Goal: Check status: Check status

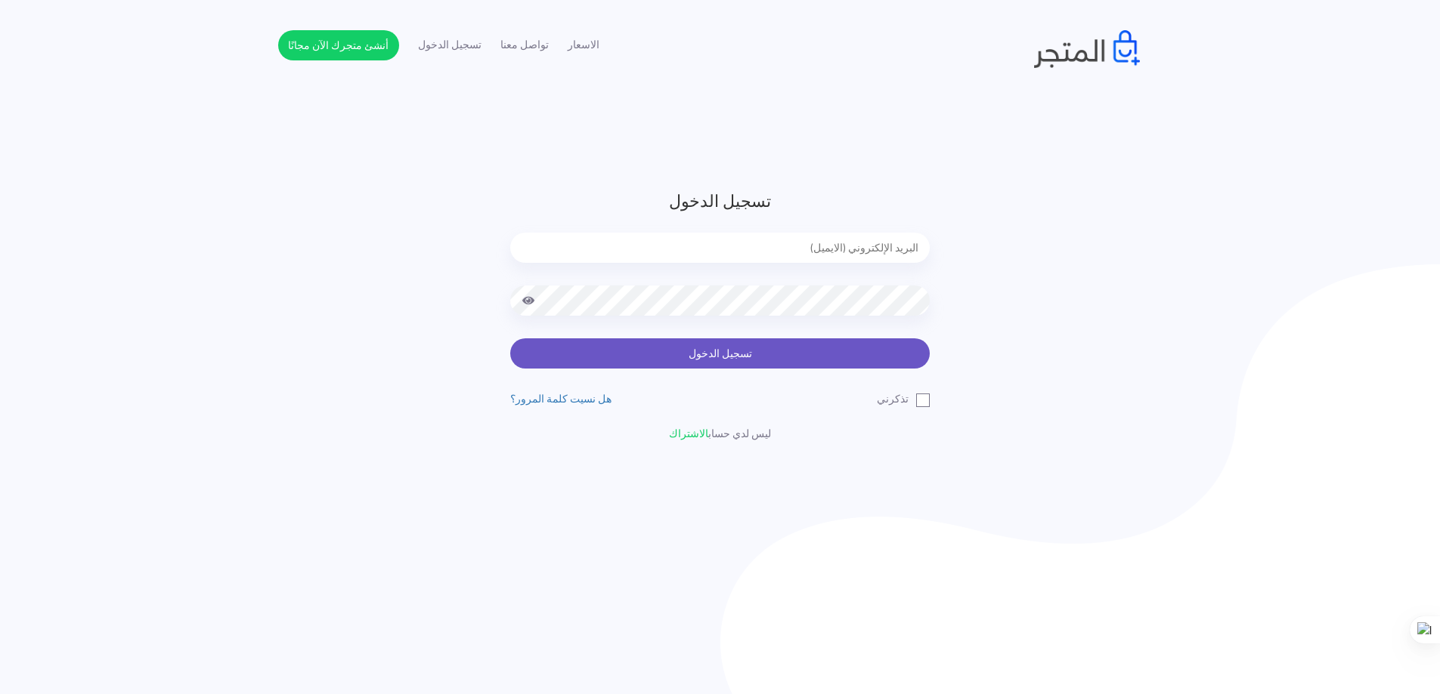
type input "[EMAIL_ADDRESS][DOMAIN_NAME]"
click at [761, 350] on button "تسجيل الدخول" at bounding box center [719, 354] width 419 height 30
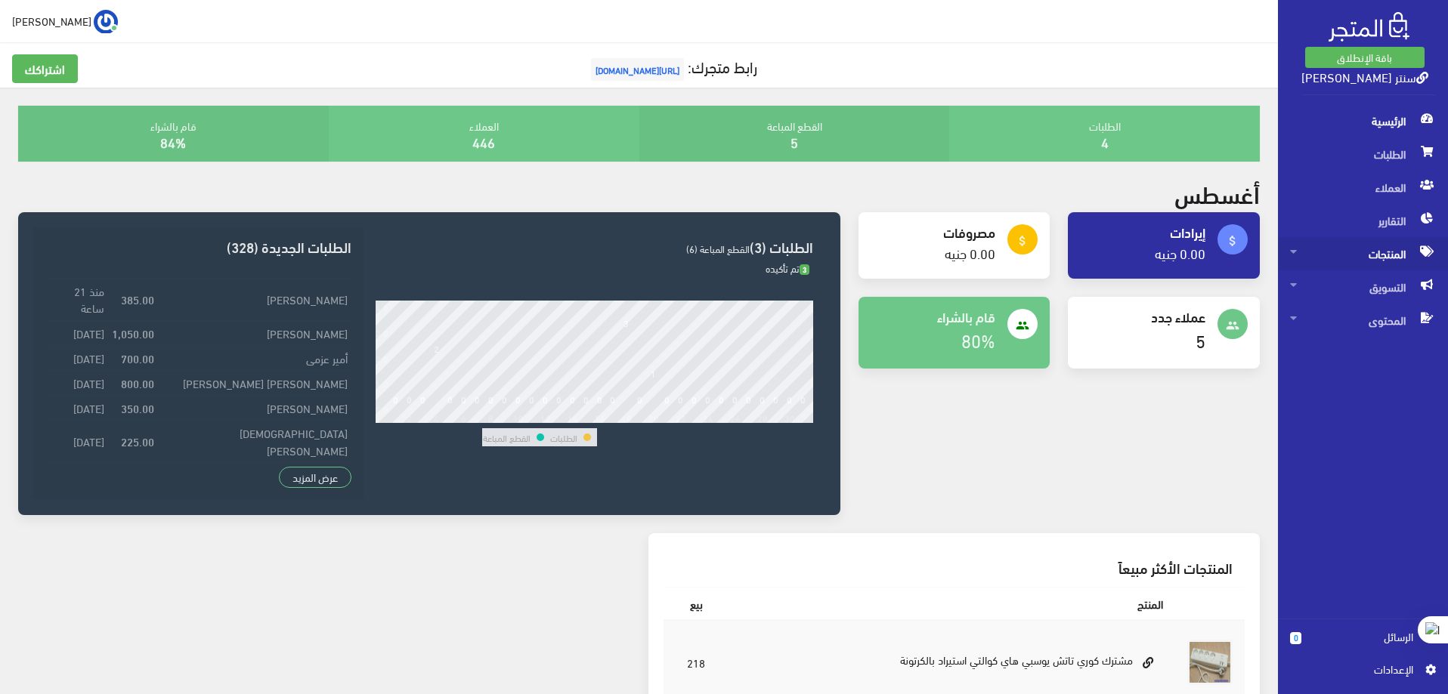
click at [1390, 258] on span "المنتجات" at bounding box center [1363, 253] width 146 height 33
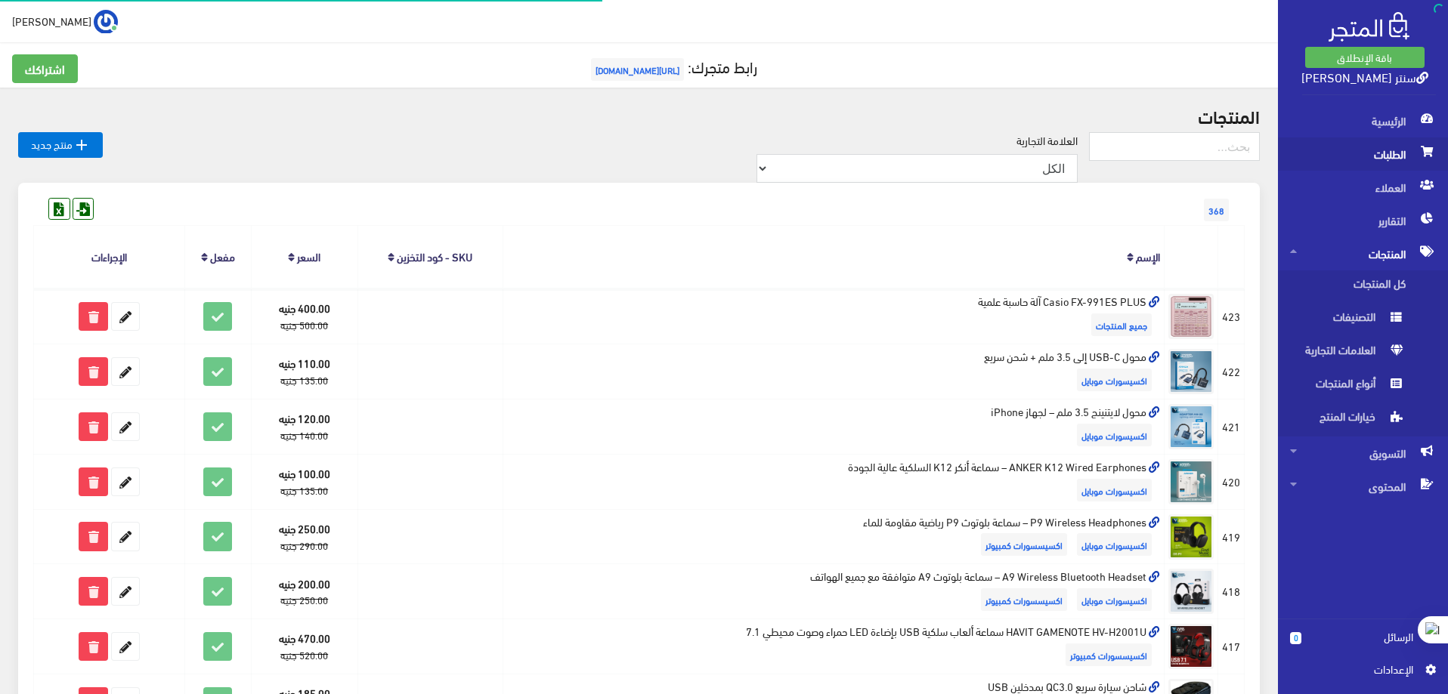
click at [1389, 156] on span "الطلبات" at bounding box center [1363, 154] width 146 height 33
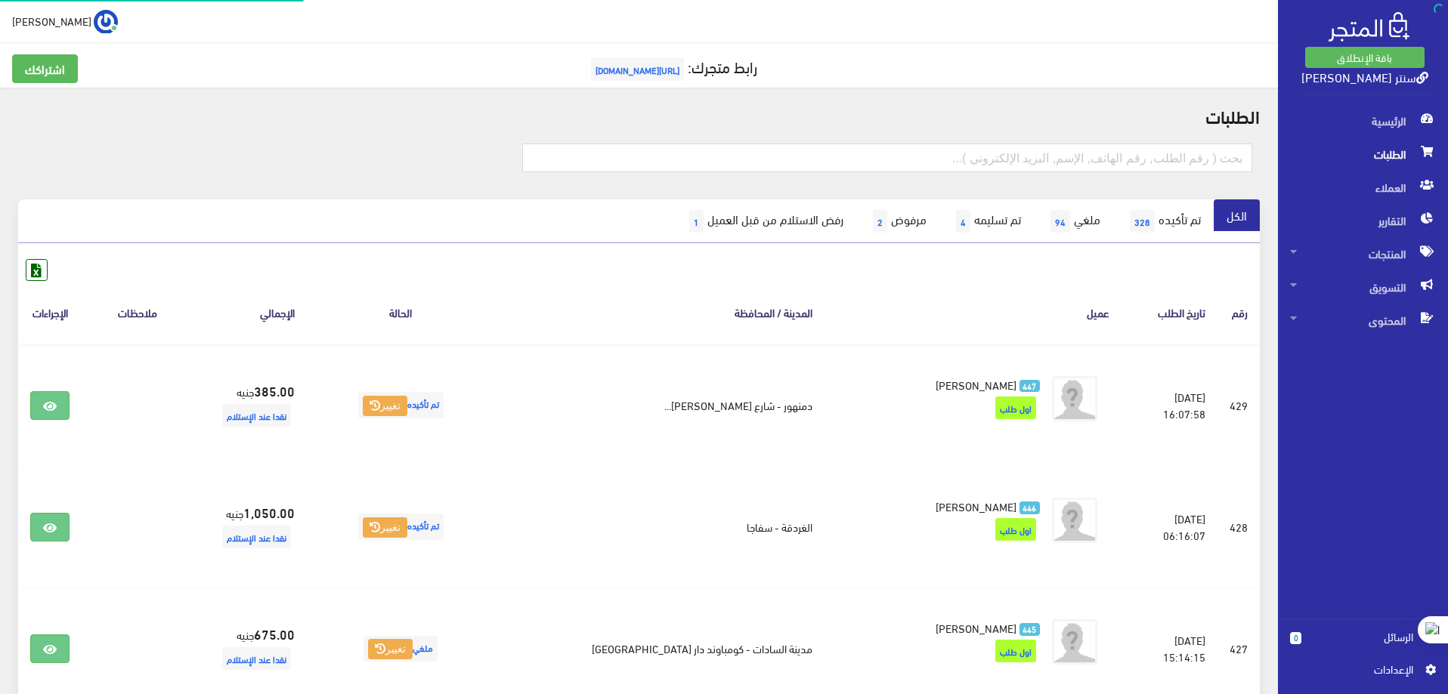
click at [1400, 153] on span "الطلبات" at bounding box center [1363, 154] width 146 height 33
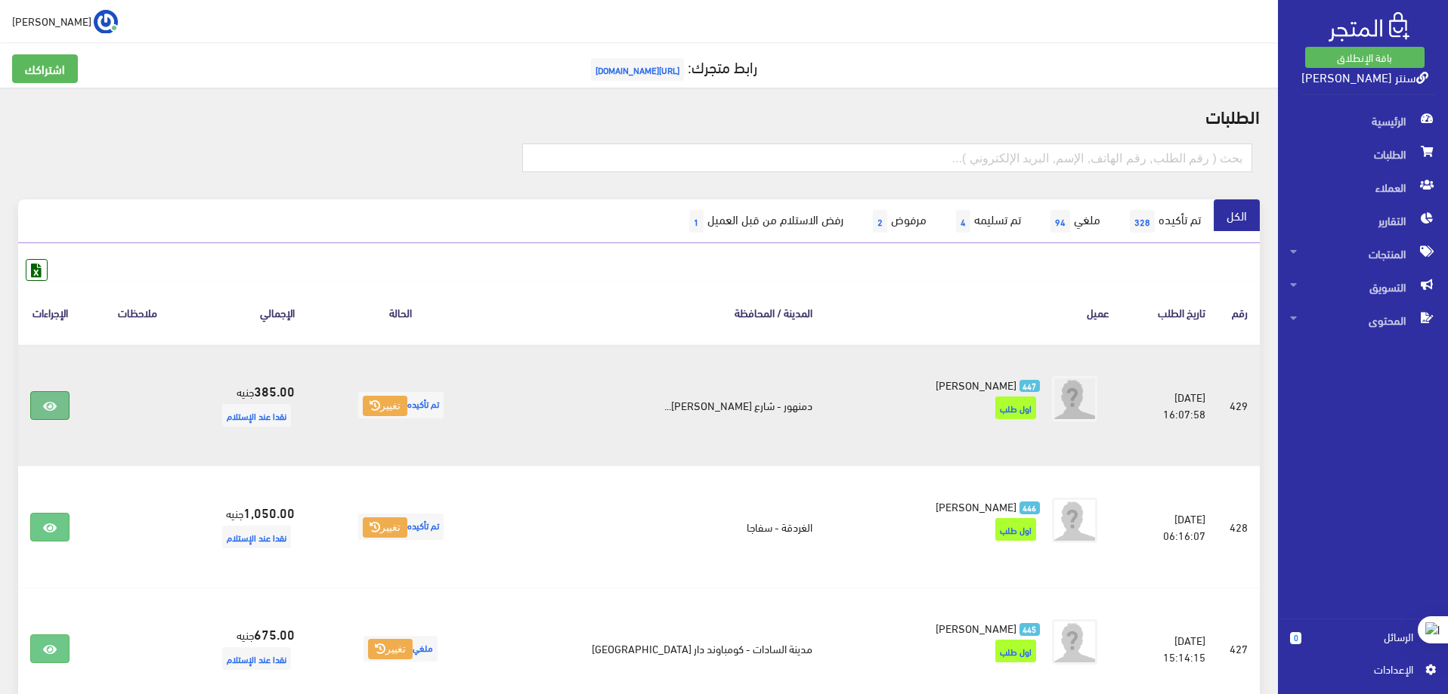
click at [49, 403] on icon at bounding box center [50, 406] width 14 height 12
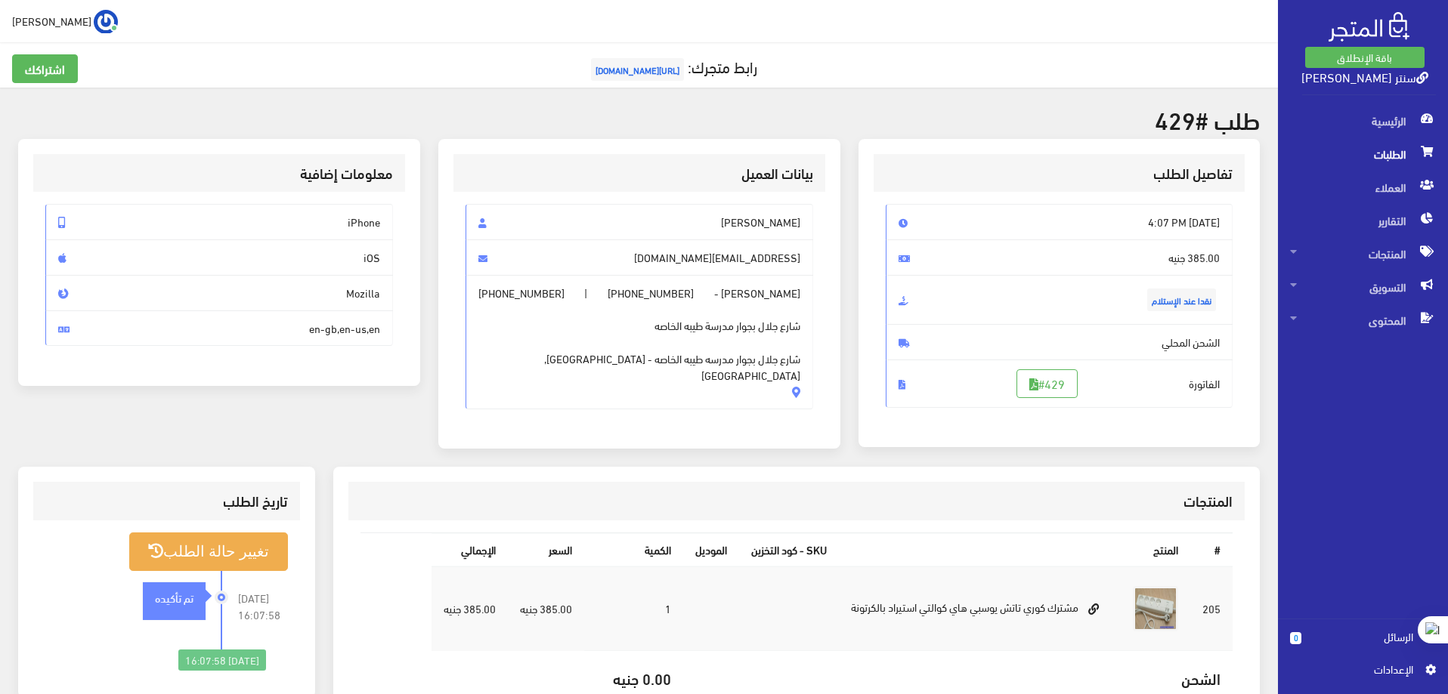
click at [892, 602] on td "مشترك كوري تاتش يوسبي هاي كوالتي استيراد بالكرتونة" at bounding box center [980, 609] width 282 height 85
click at [686, 595] on td at bounding box center [711, 609] width 56 height 85
drag, startPoint x: 471, startPoint y: 509, endPoint x: 809, endPoint y: 442, distance: 345.1
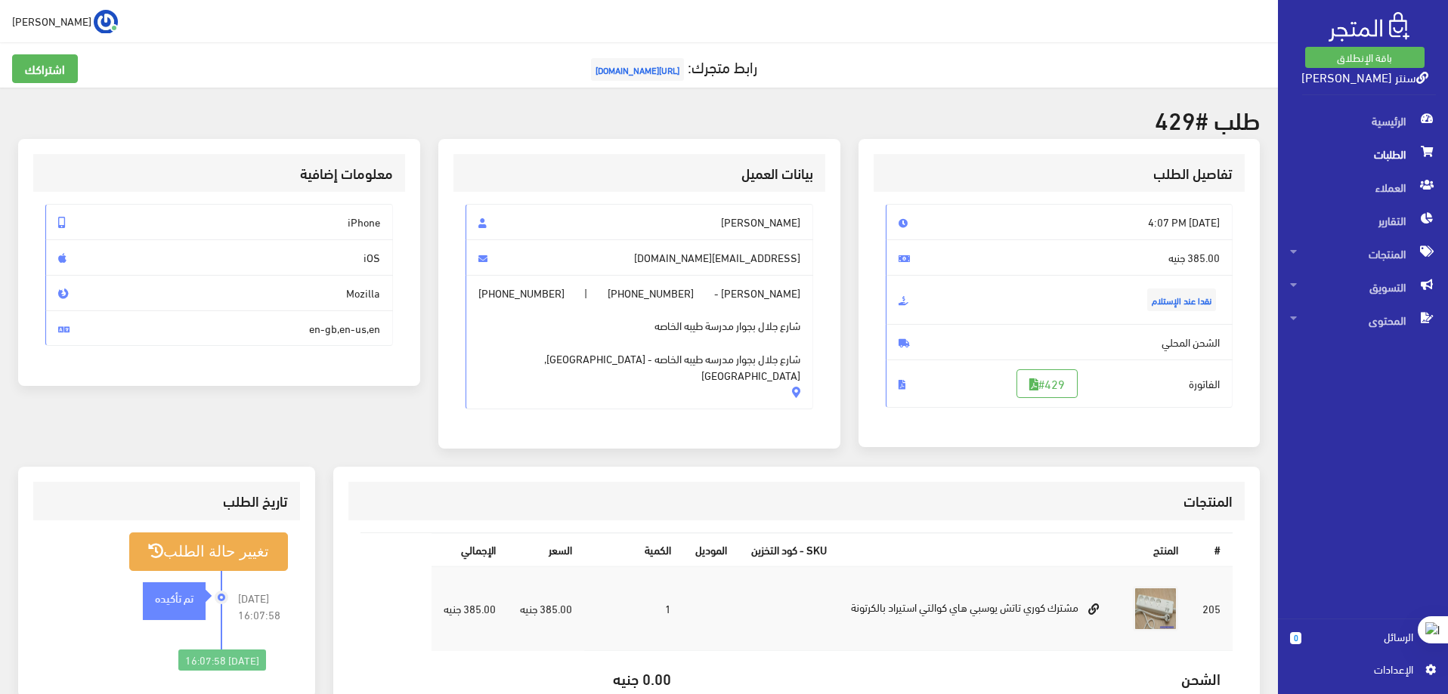
click at [809, 442] on div "بيانات العميل Mohamed khaled Hamed mohamedit4@gmail.com Mohamed khaled Hamed - …" at bounding box center [639, 303] width 420 height 329
